Goal: Task Accomplishment & Management: Manage account settings

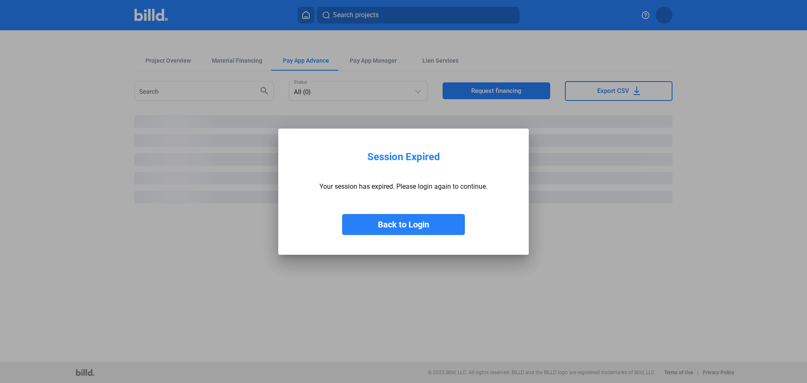
click at [413, 223] on button "Back to Login" at bounding box center [403, 224] width 123 height 21
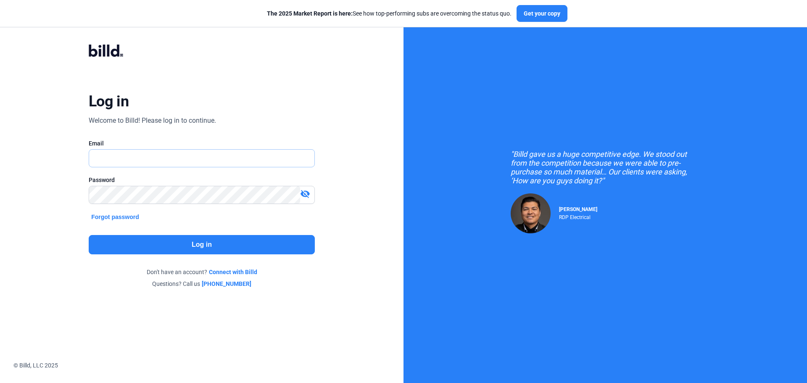
type input "[EMAIL_ADDRESS][DOMAIN_NAME]"
click at [203, 239] on button "Log in" at bounding box center [202, 244] width 226 height 19
